Goal: Task Accomplishment & Management: Manage account settings

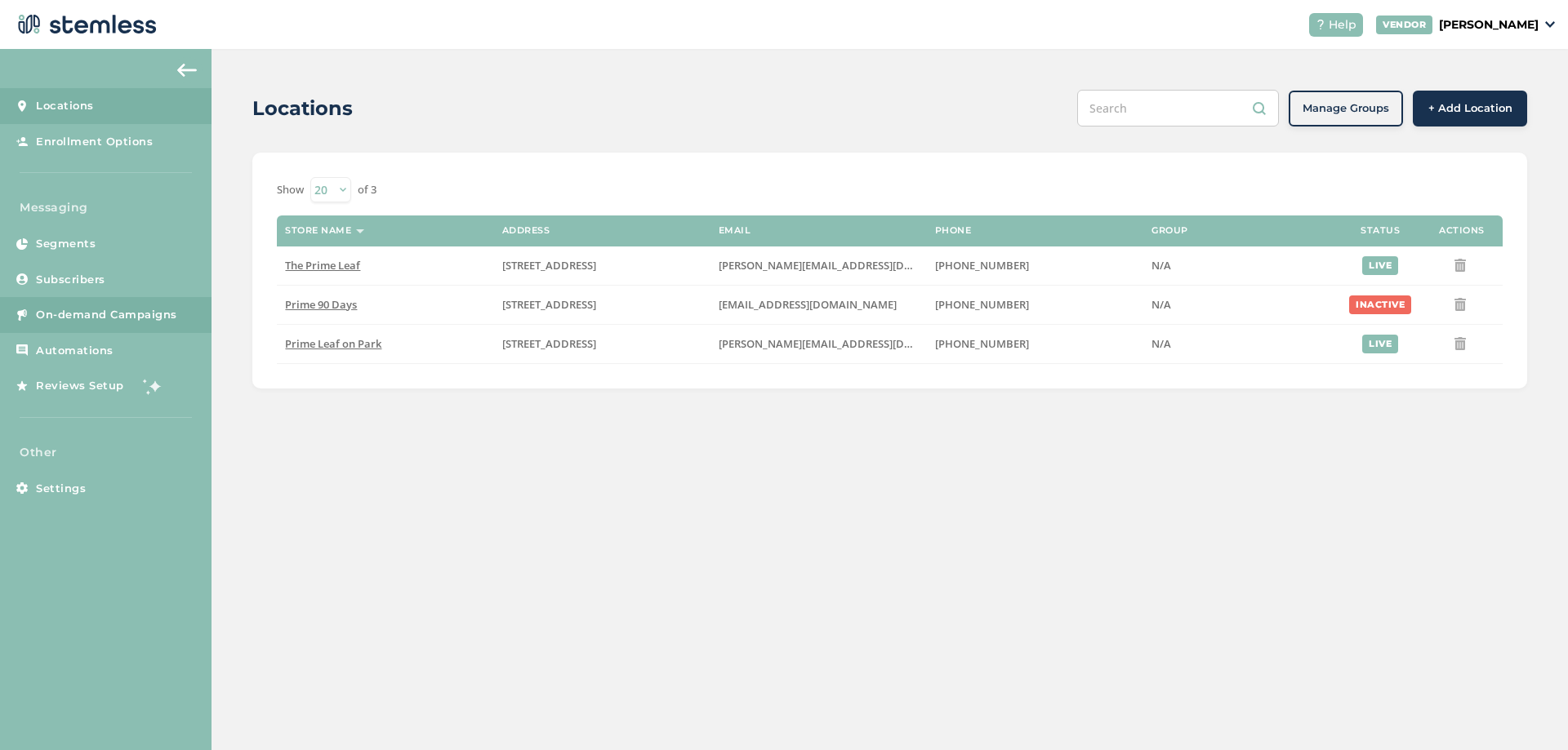
click at [112, 309] on span "On-demand Campaigns" at bounding box center [106, 315] width 141 height 16
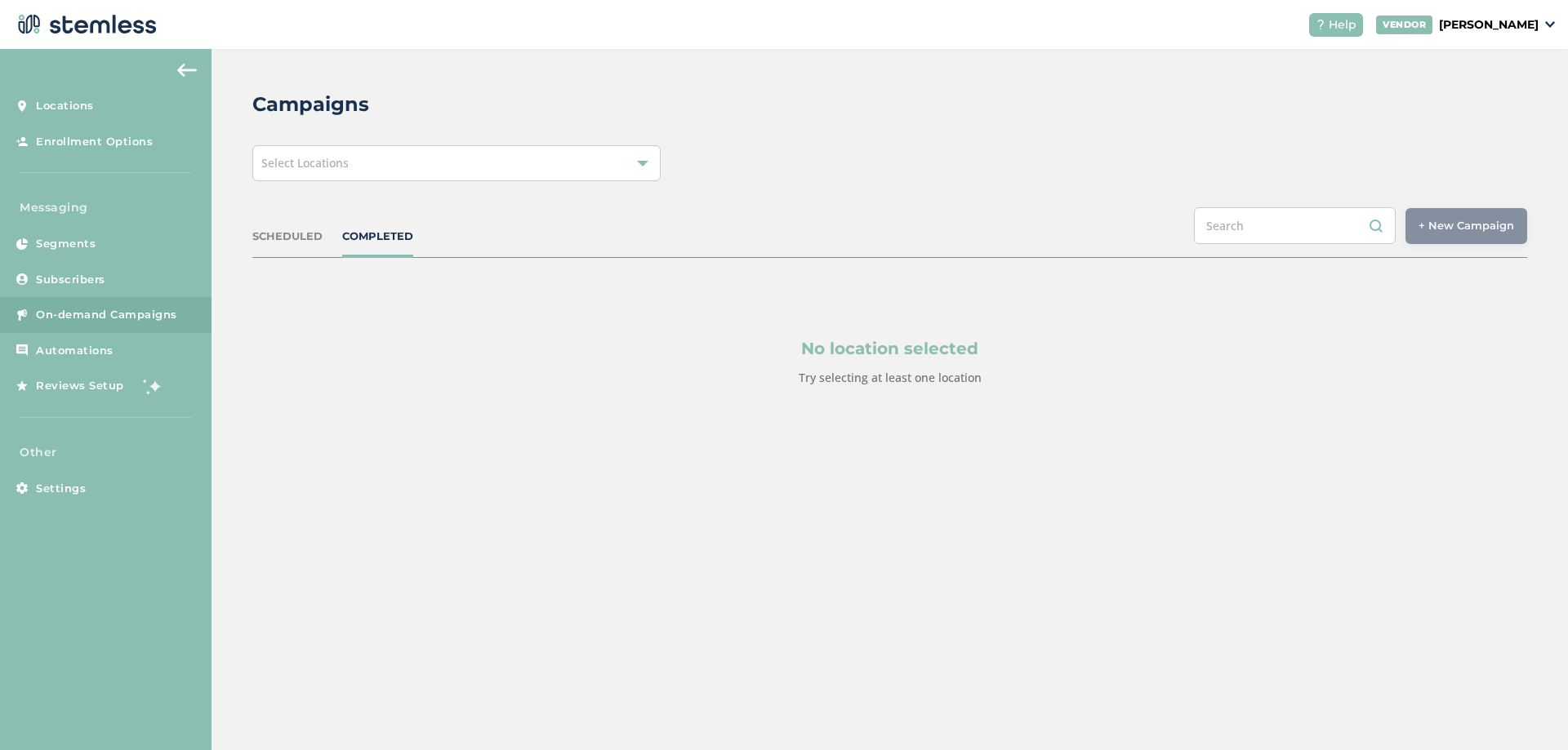
click at [413, 162] on div "Select Locations" at bounding box center [457, 163] width 408 height 36
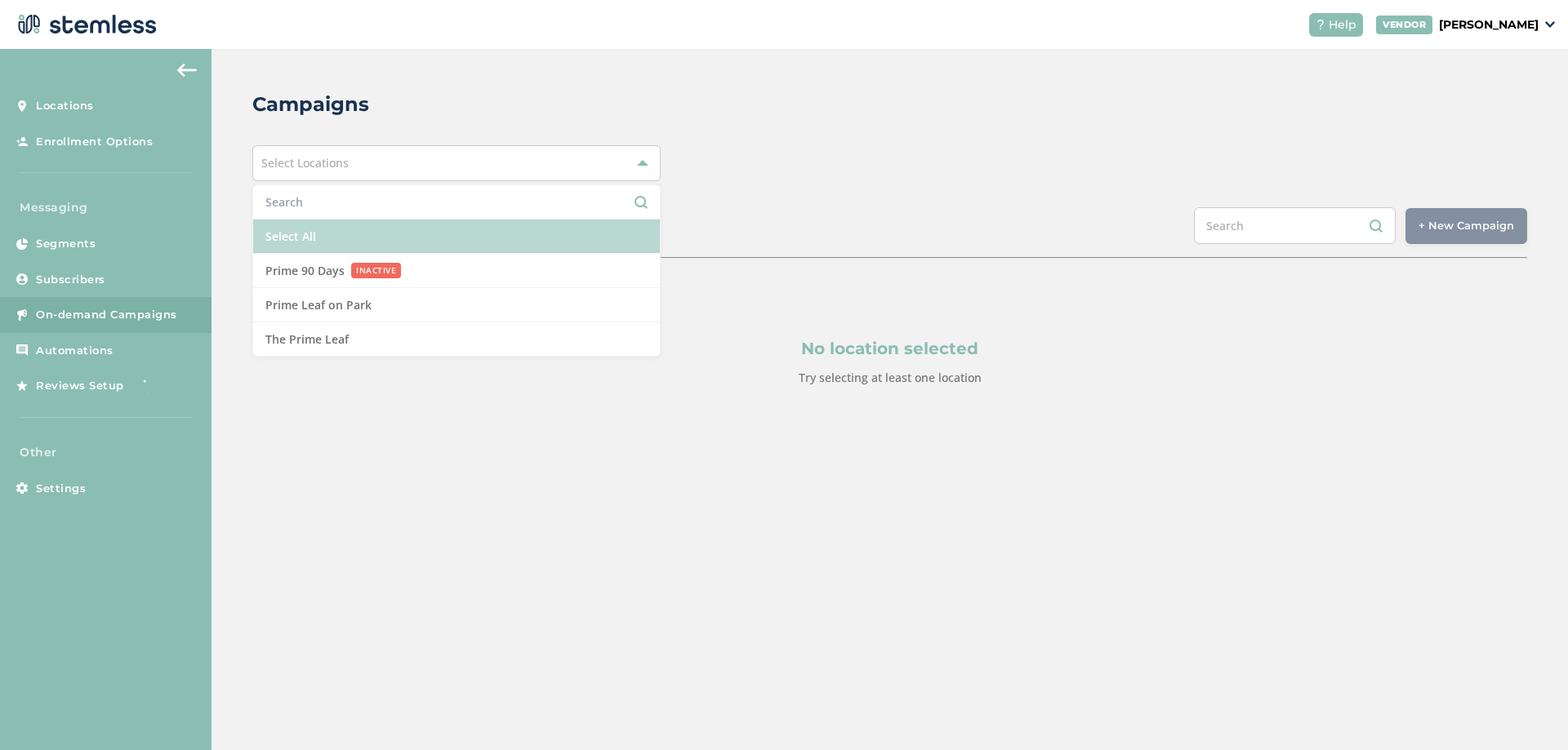
click at [327, 239] on li "Select All" at bounding box center [456, 237] width 407 height 35
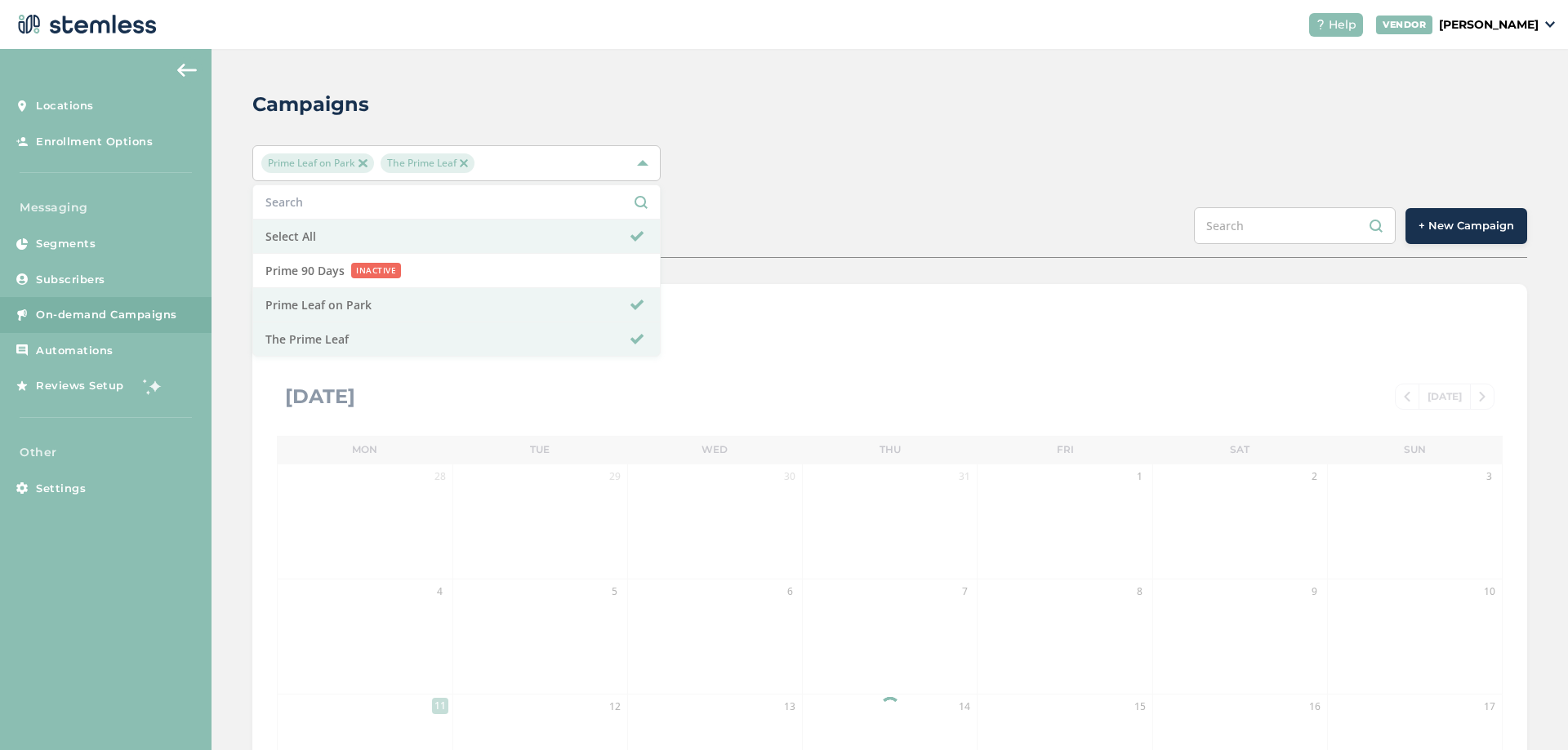
click at [859, 129] on div "Campaigns Prime Leaf on Park The Prime Leaf Select All Prime 90 Days INACTIVE P…" at bounding box center [890, 577] width 1357 height 1057
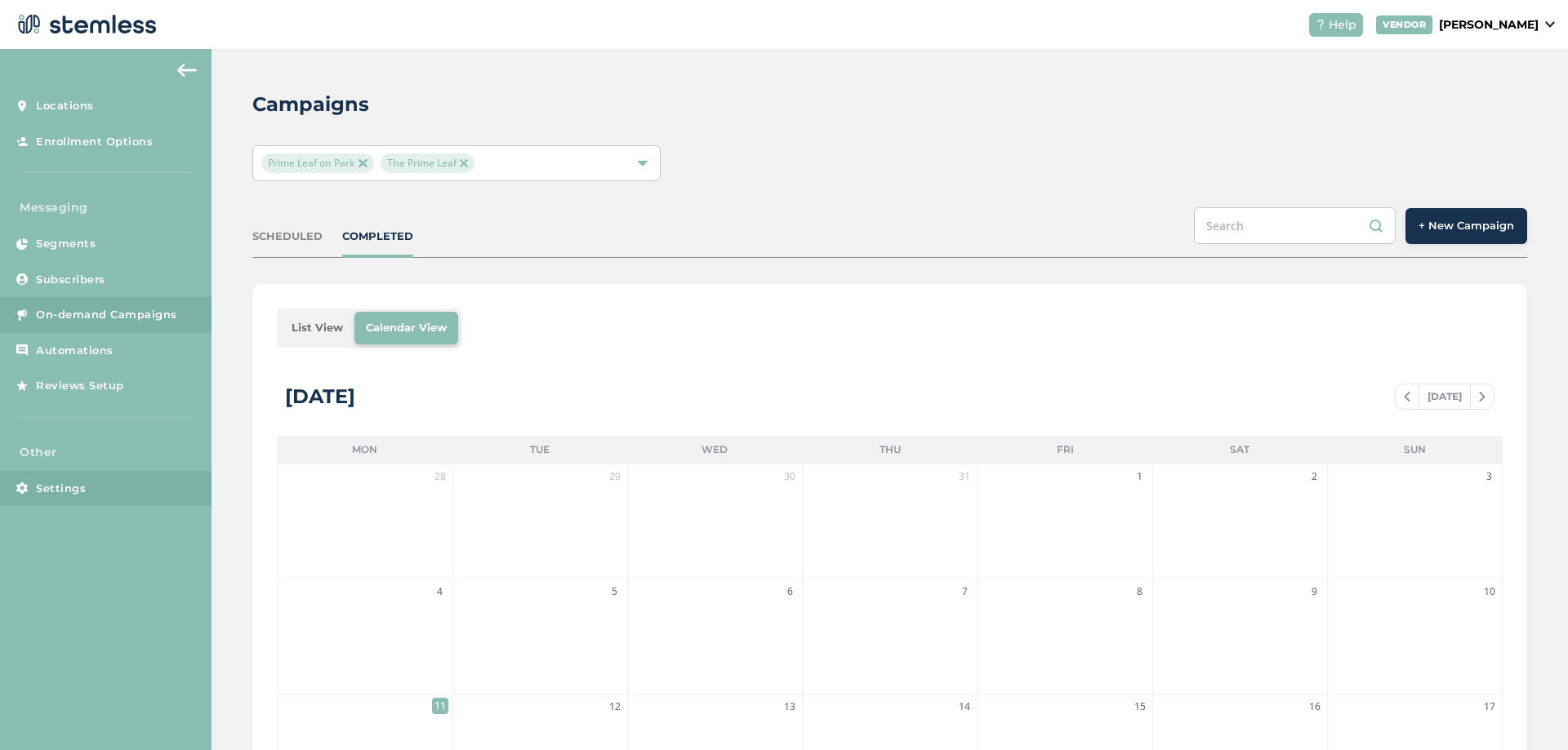
click at [126, 488] on link "Settings" at bounding box center [106, 488] width 212 height 36
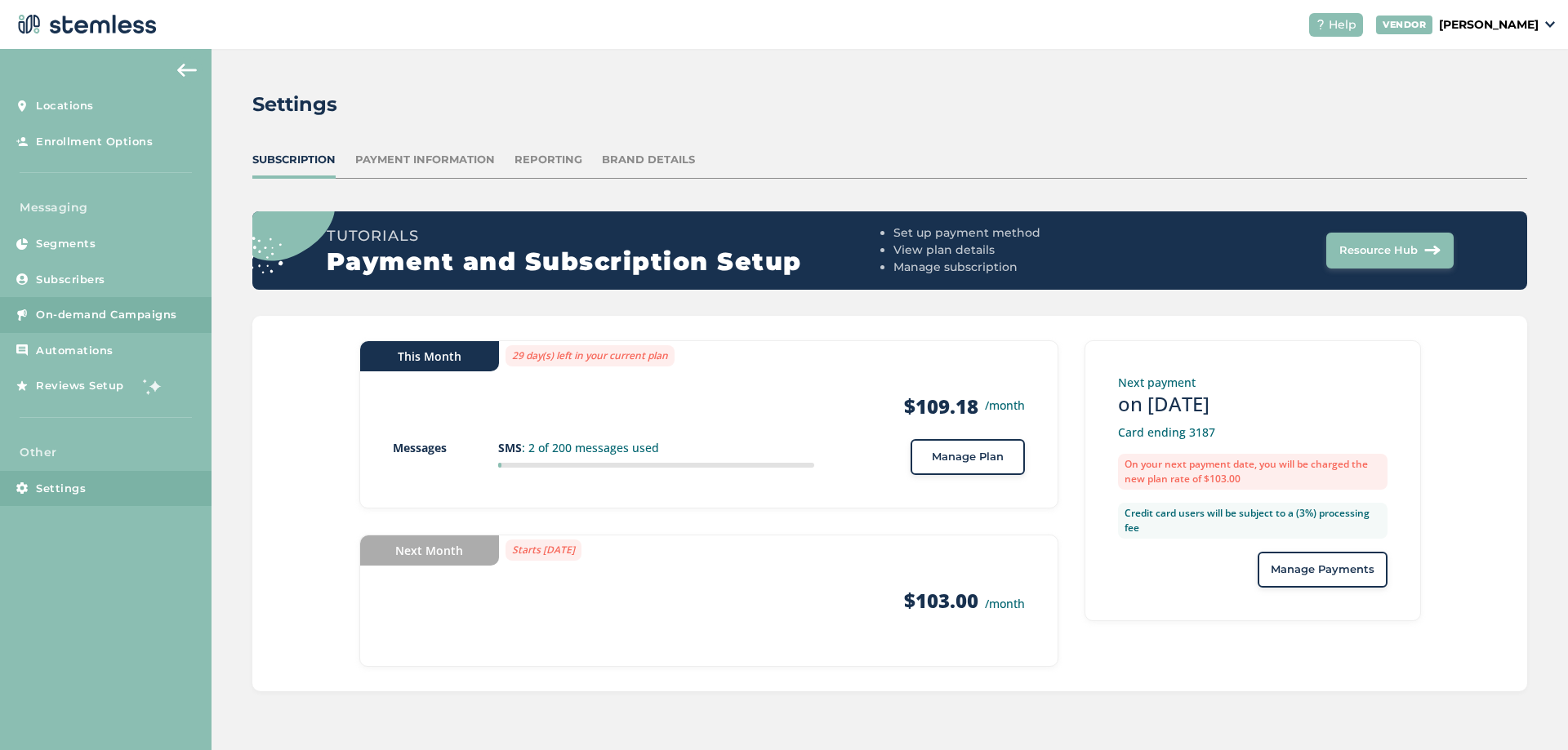
click at [88, 309] on span "On-demand Campaigns" at bounding box center [106, 315] width 141 height 16
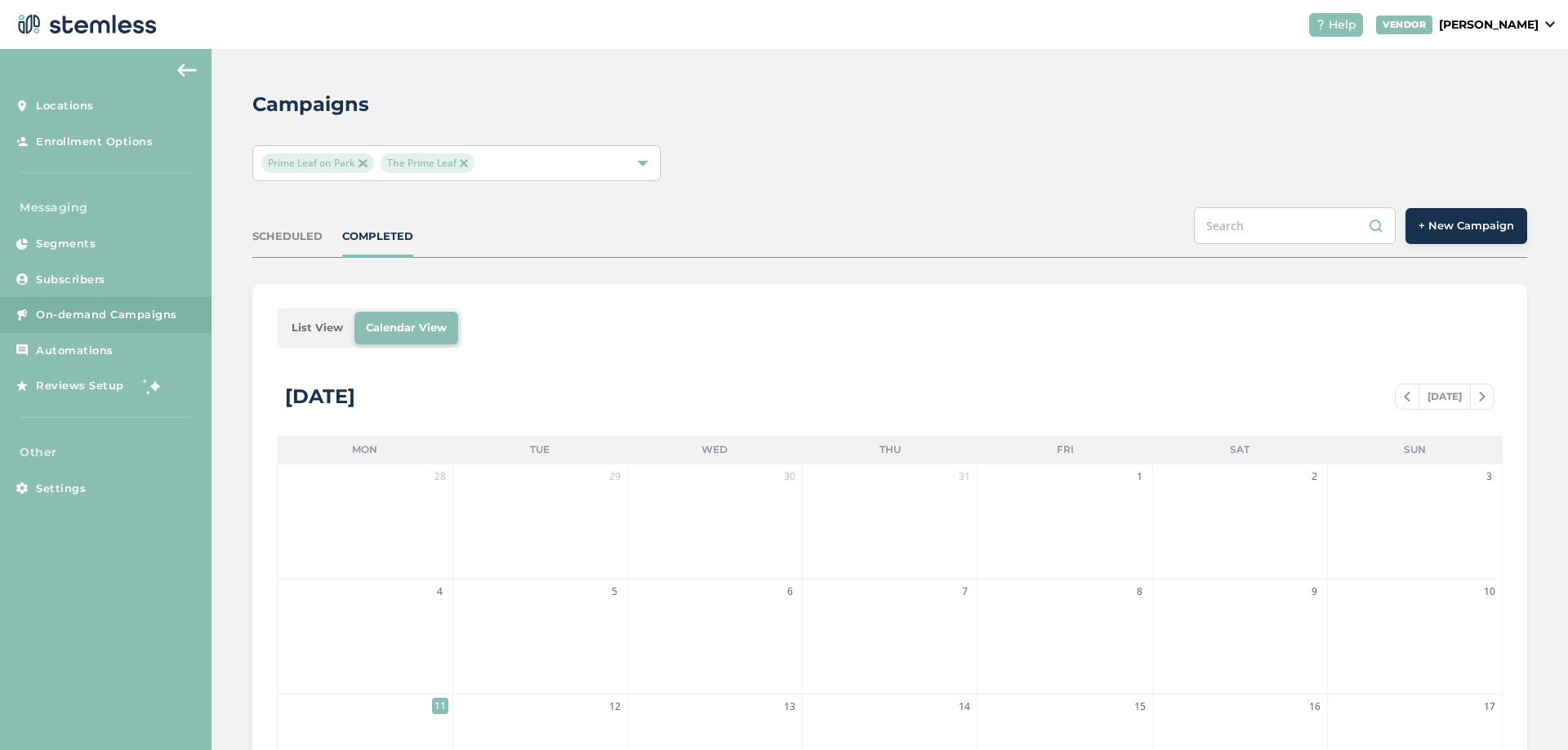
click at [1404, 395] on img at bounding box center [1407, 396] width 6 height 10
click at [1404, 393] on span at bounding box center [1407, 397] width 23 height 20
click at [1523, 26] on p "[PERSON_NAME]" at bounding box center [1489, 24] width 99 height 17
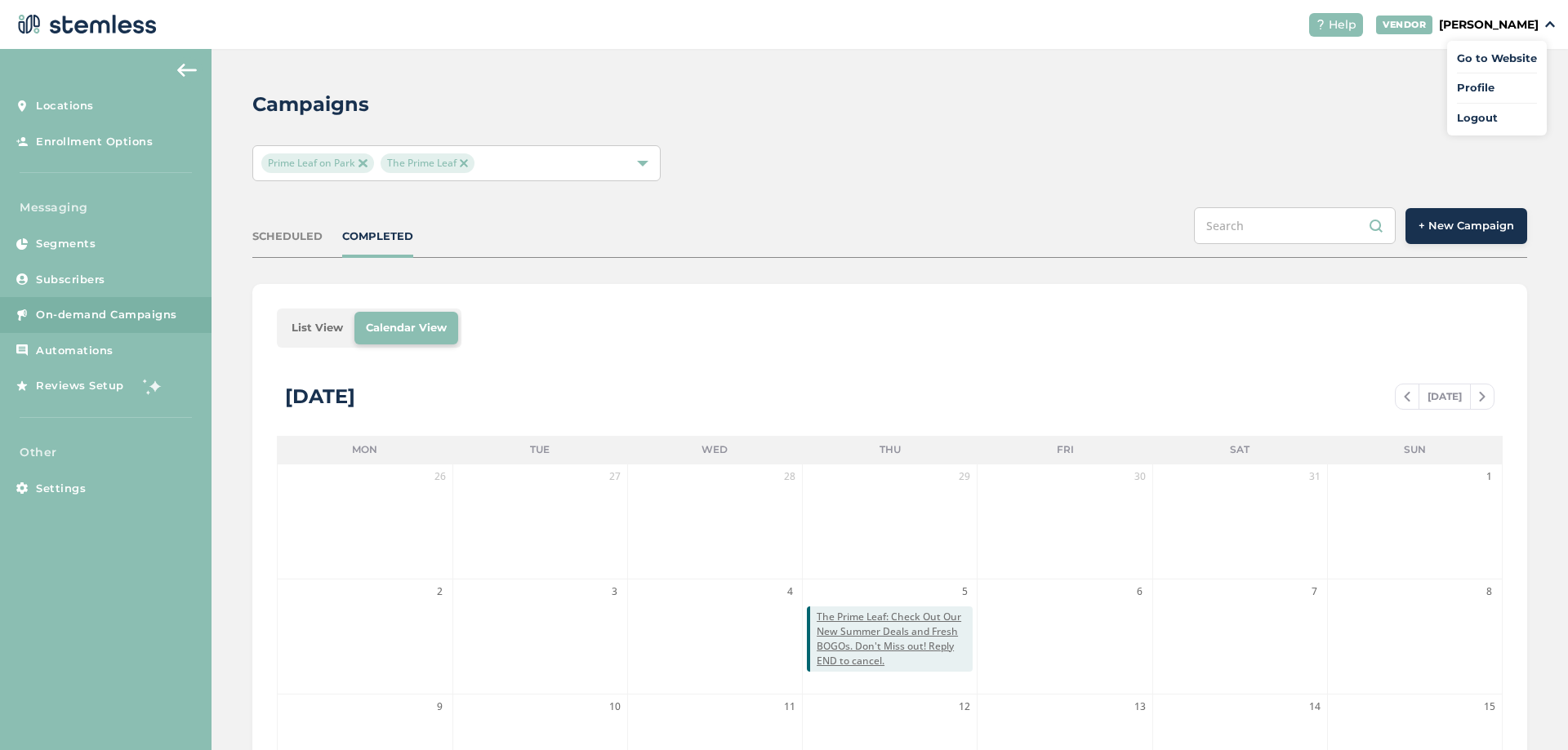
click at [1235, 159] on div "Prime Leaf on Park The Prime Leaf" at bounding box center [890, 163] width 1275 height 36
